Goal: Task Accomplishment & Management: Manage account settings

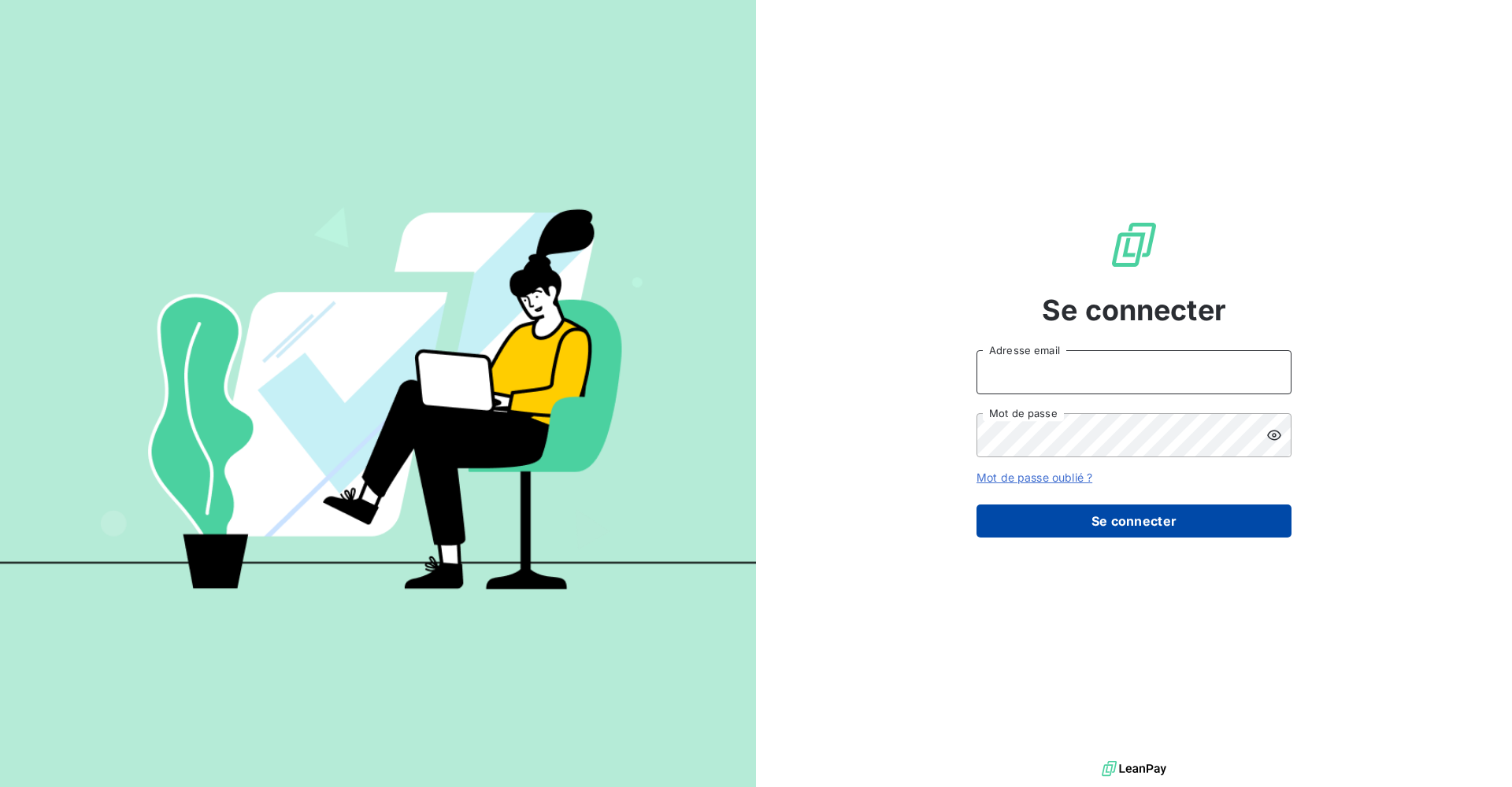
type input "[PERSON_NAME][EMAIL_ADDRESS][DOMAIN_NAME]"
click at [1075, 530] on button "Se connecter" at bounding box center [1133, 522] width 315 height 33
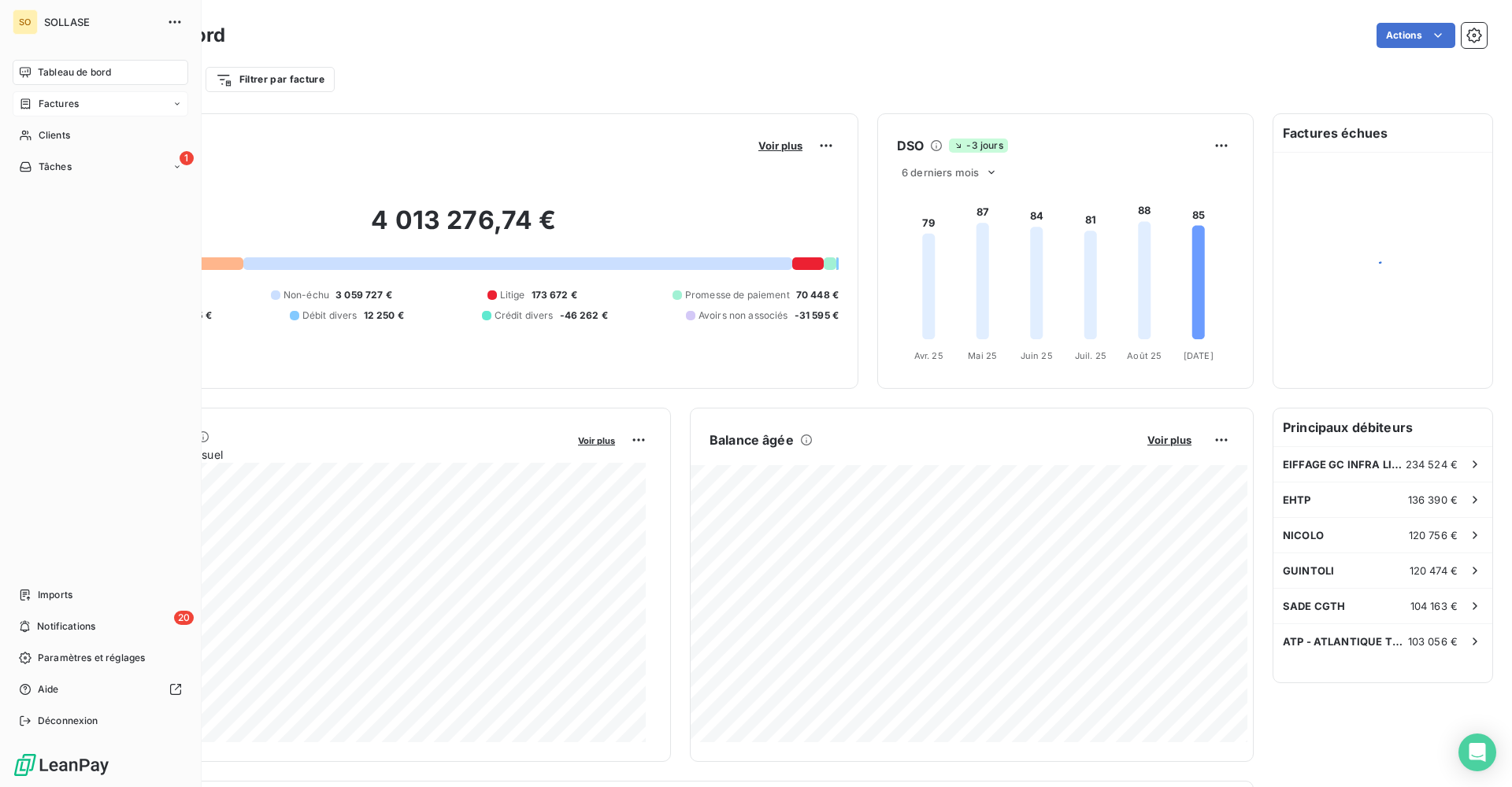
click at [94, 106] on div "Factures" at bounding box center [100, 104] width 176 height 25
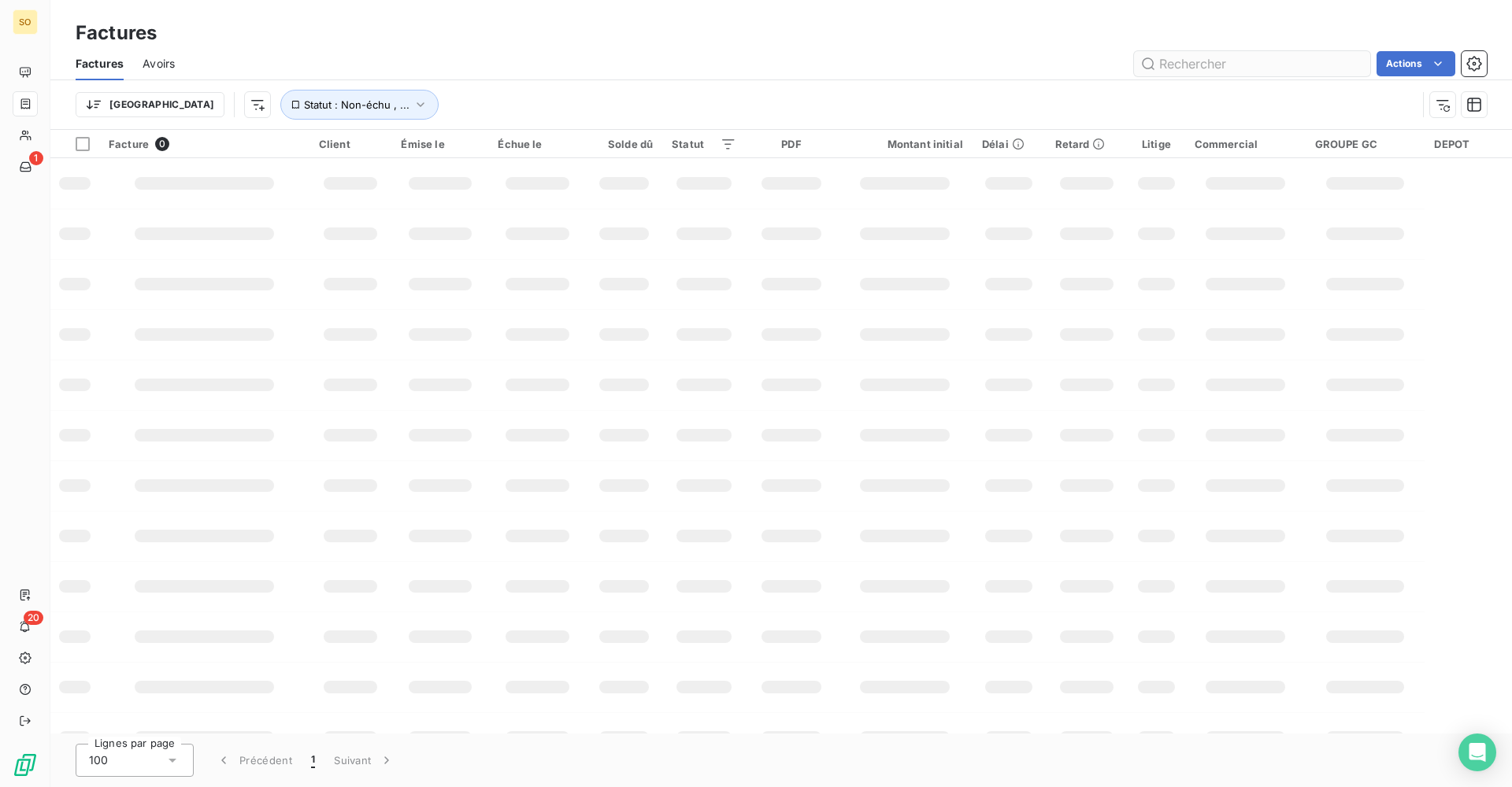
click at [1243, 66] on input "text" at bounding box center [1252, 64] width 236 height 25
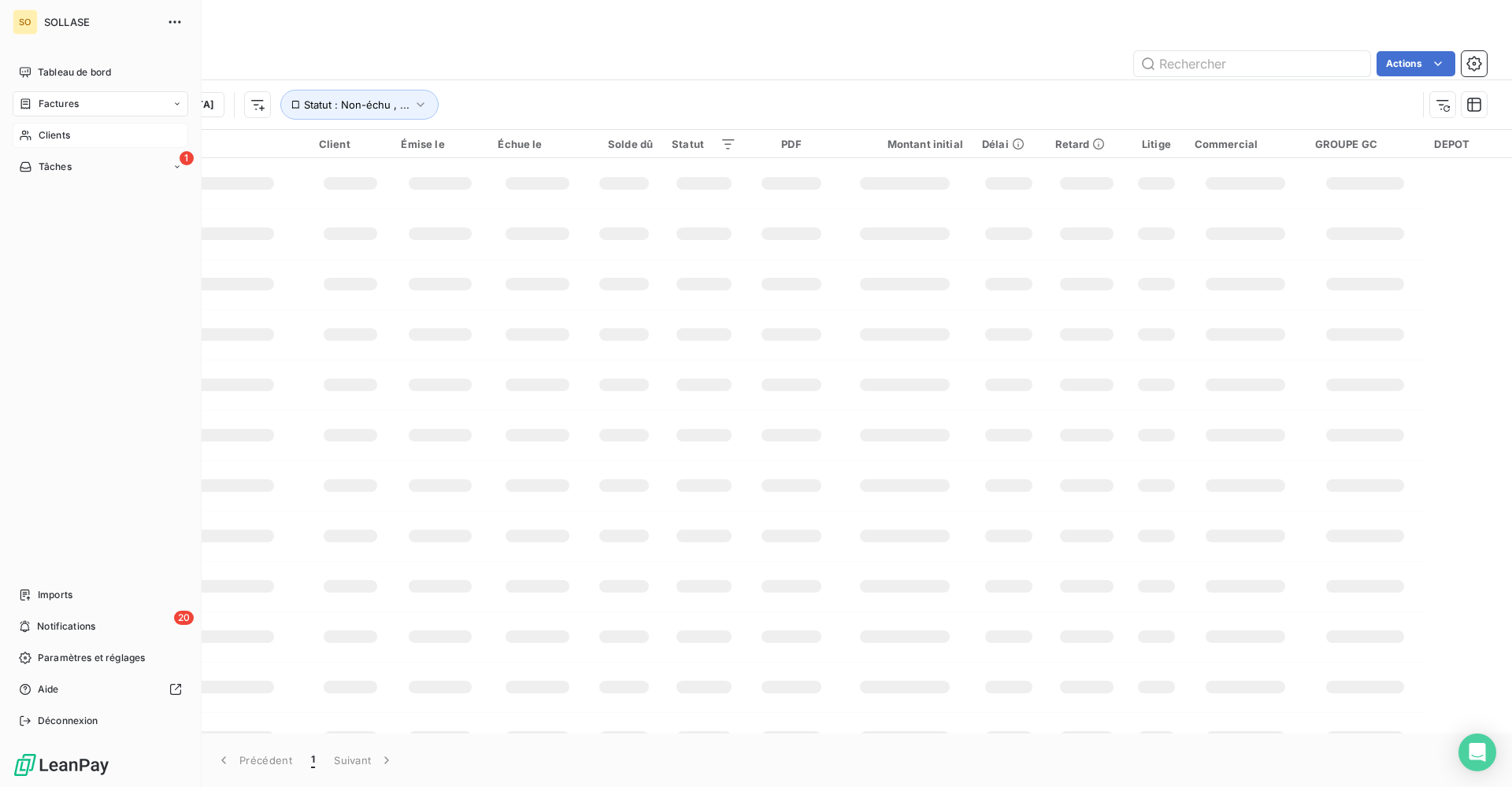
click at [40, 133] on span "Clients" at bounding box center [54, 135] width 32 height 14
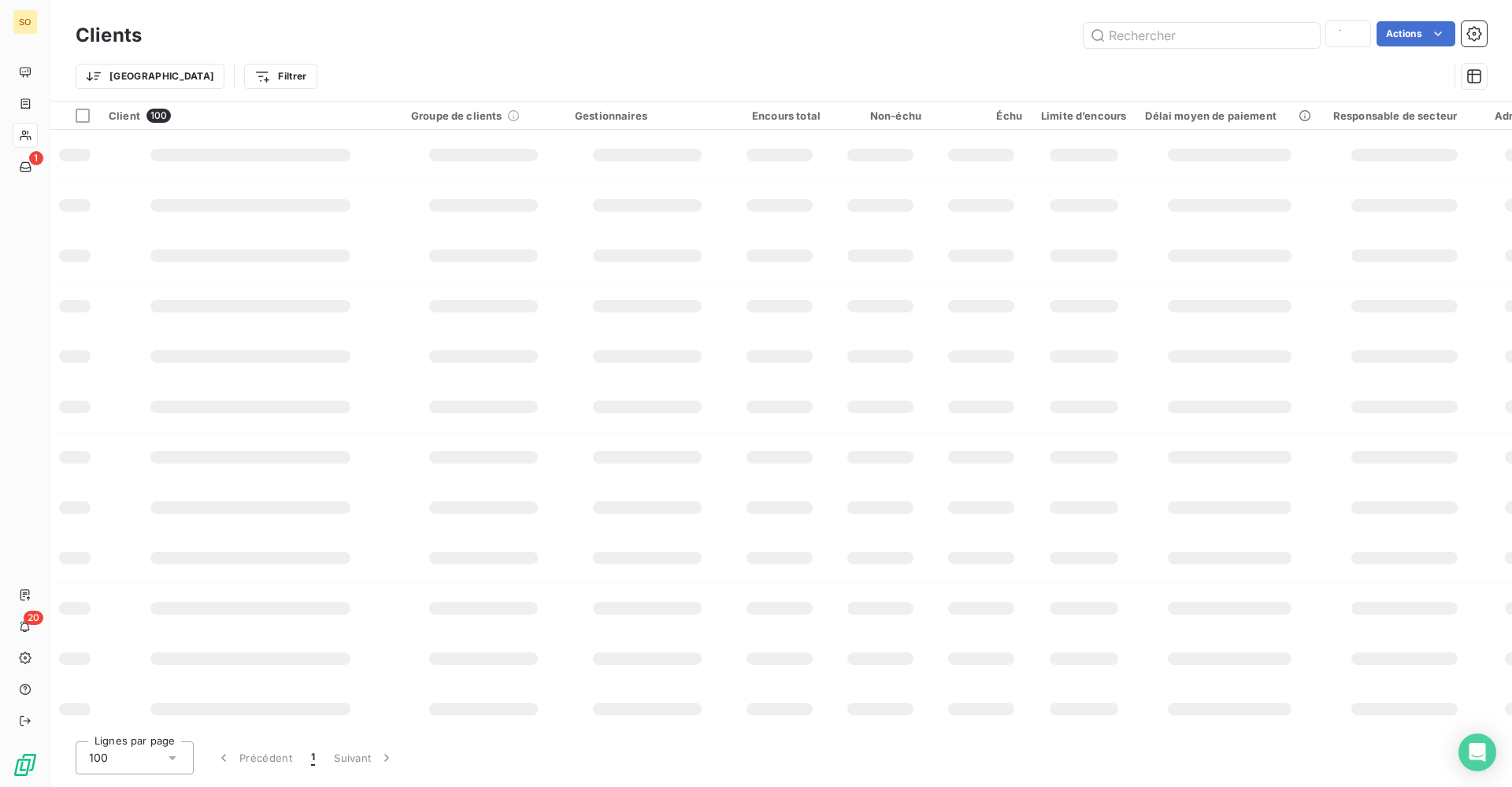
click at [1218, 66] on div "Trier Filtrer" at bounding box center [762, 77] width 1373 height 30
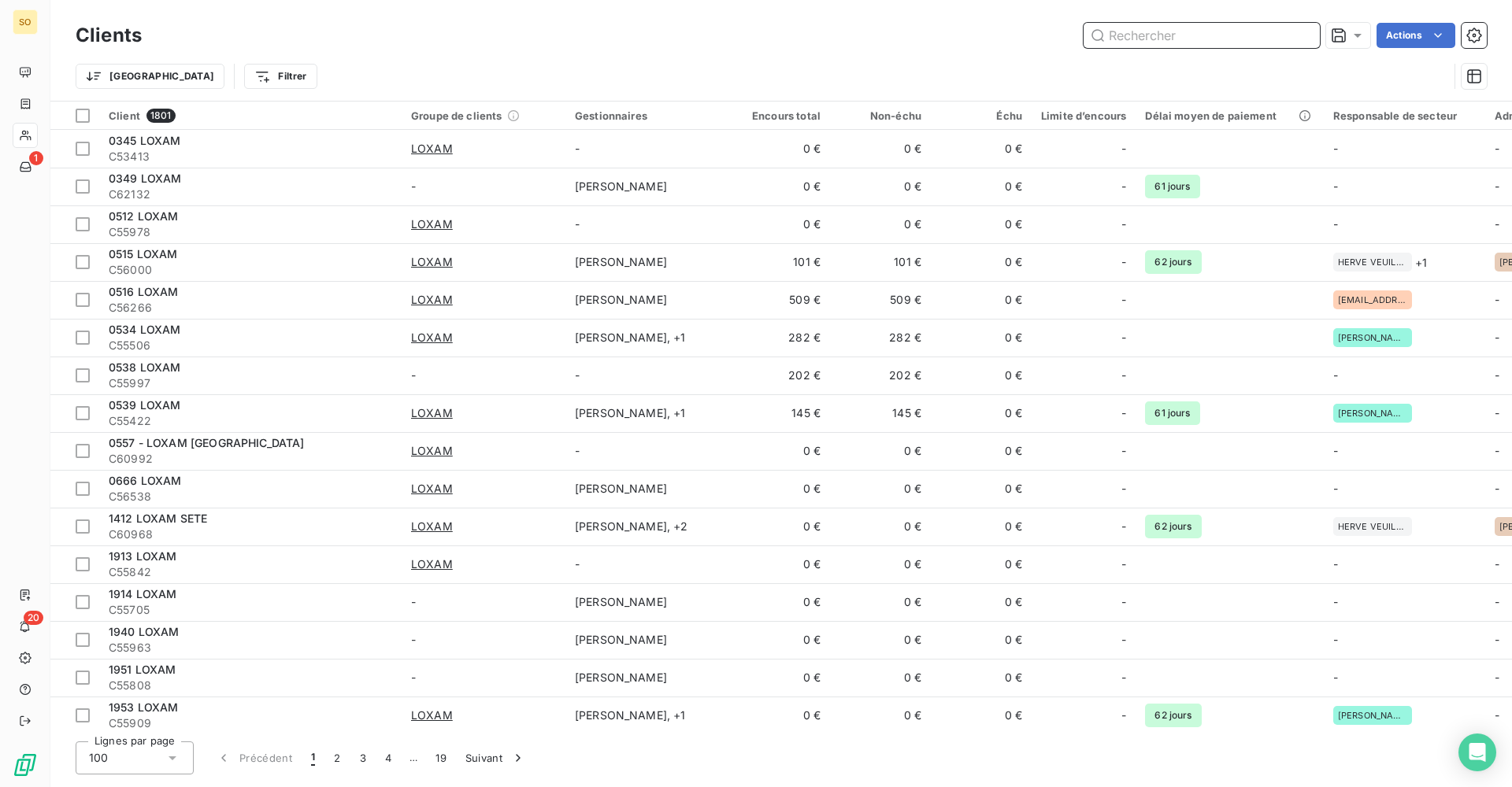
click at [1213, 43] on input "text" at bounding box center [1202, 35] width 236 height 25
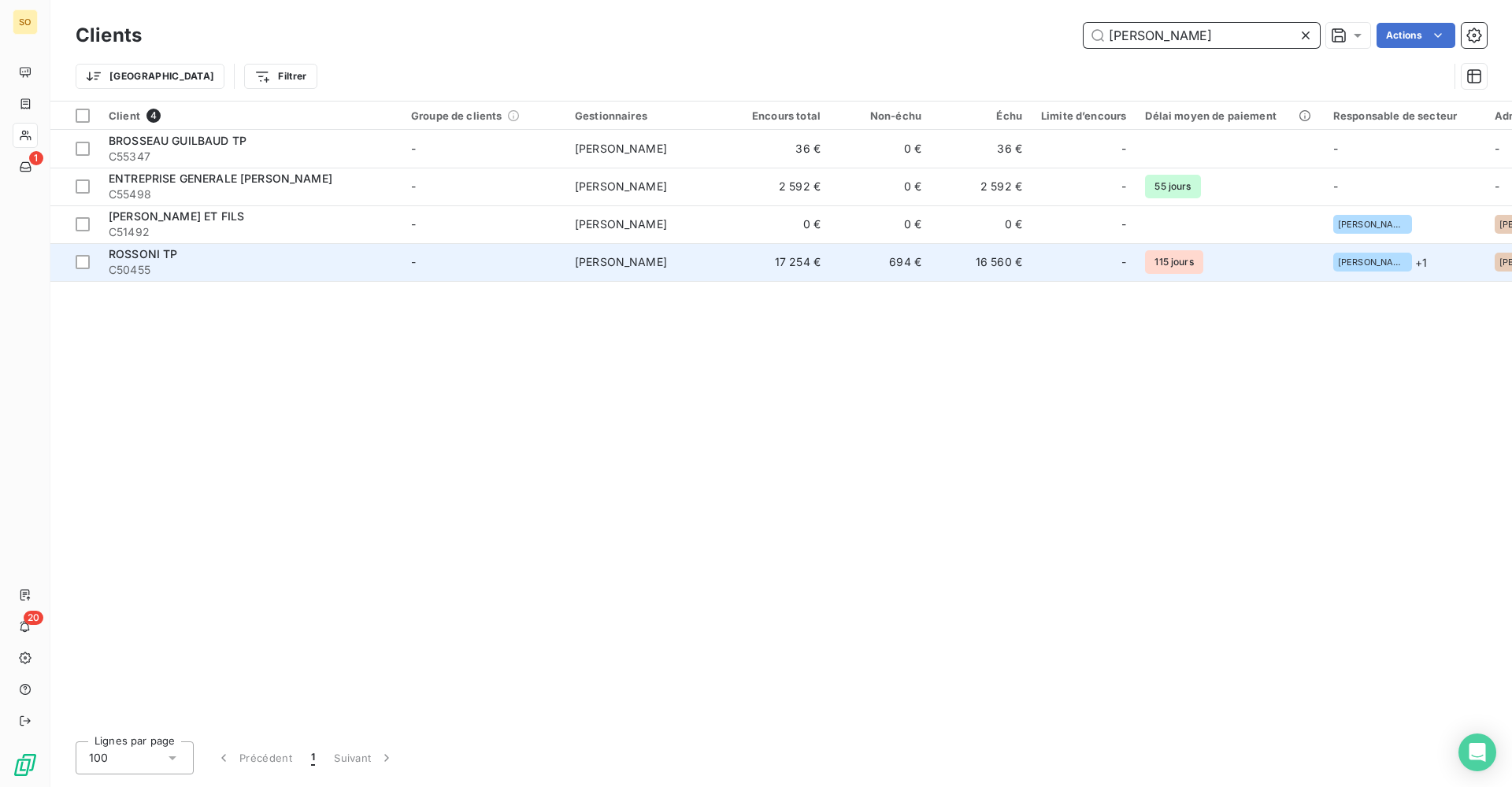
type input "[PERSON_NAME]"
click at [664, 254] on td "[PERSON_NAME]" at bounding box center [647, 261] width 164 height 37
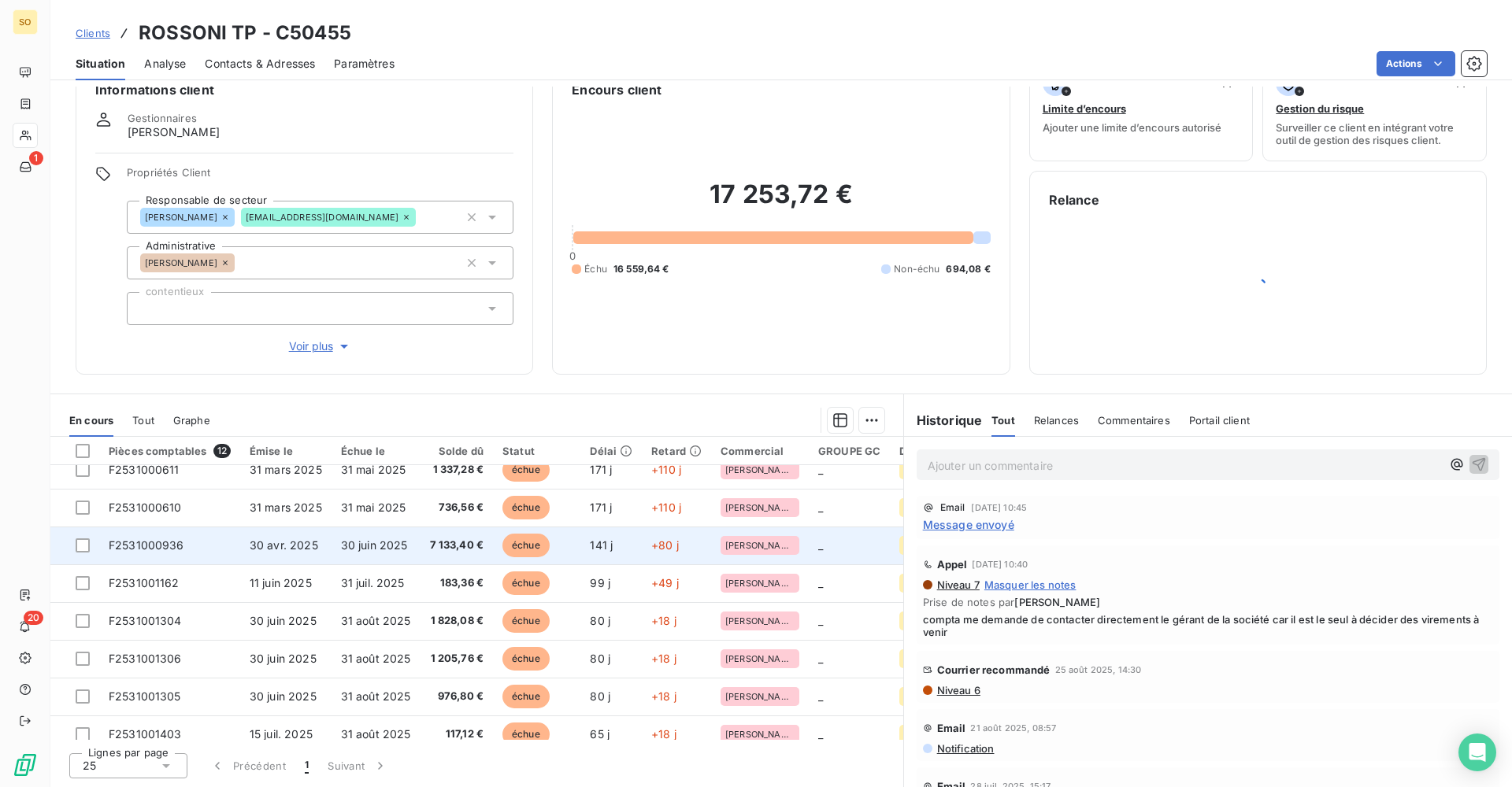
scroll to position [186, 0]
